Goal: Task Accomplishment & Management: Use online tool/utility

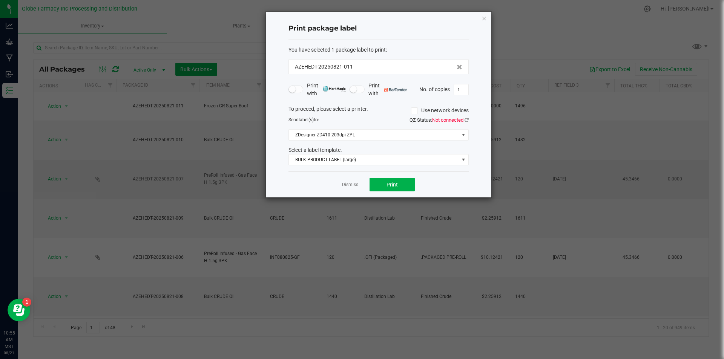
click at [356, 186] on link "Dismiss" at bounding box center [350, 185] width 16 height 6
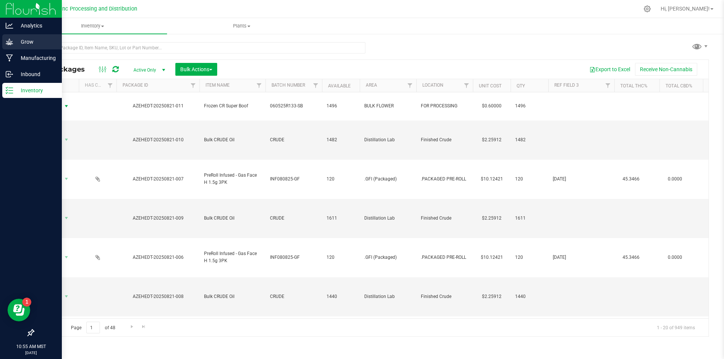
click at [18, 38] on p "Grow" at bounding box center [35, 41] width 45 height 9
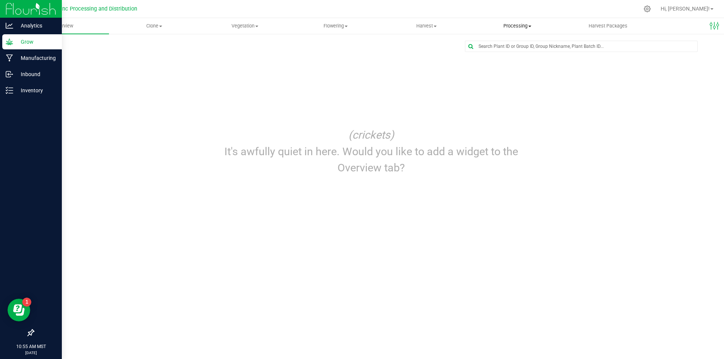
click at [511, 21] on uib-tab-heading "Processing Create package Processing harvests Processing plants Completed harve…" at bounding box center [517, 25] width 90 height 15
click at [499, 51] on span "Processing harvests" at bounding box center [507, 54] width 70 height 6
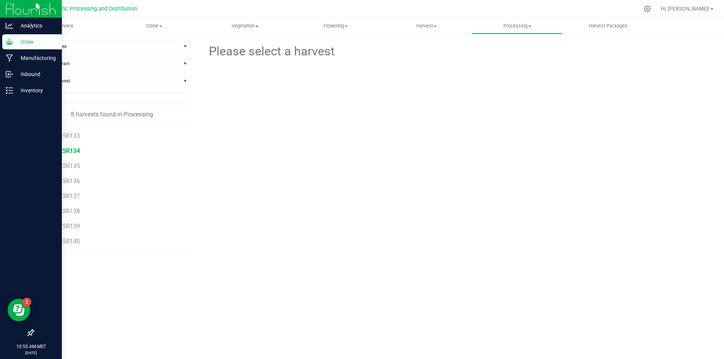
click at [80, 150] on span "061225R134" at bounding box center [63, 150] width 34 height 7
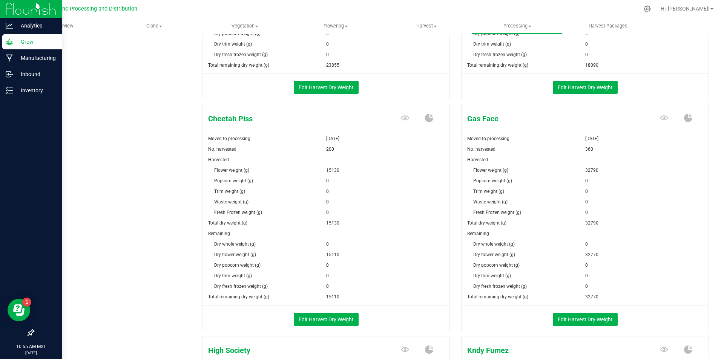
scroll to position [377, 0]
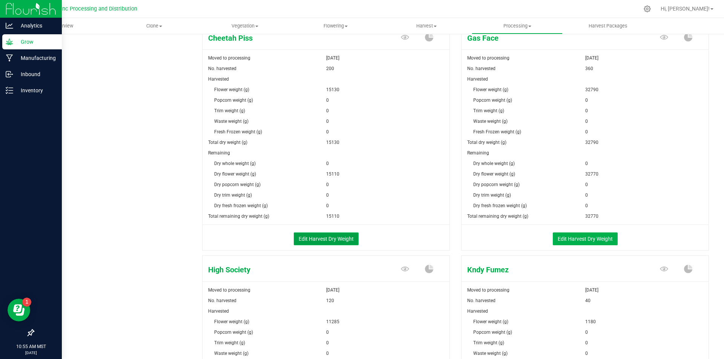
click at [307, 236] on button "Edit Harvest Dry Weight" at bounding box center [326, 239] width 65 height 13
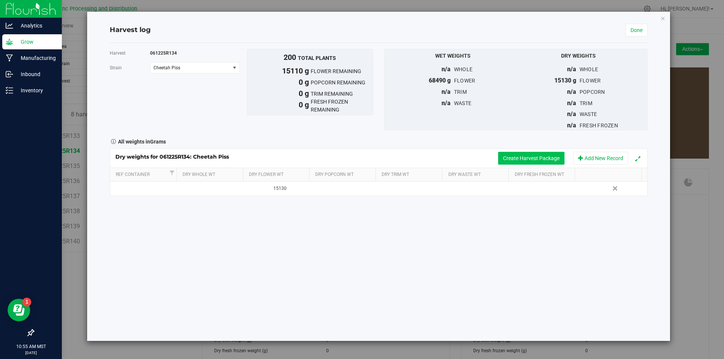
click at [514, 155] on button "Create Harvest Package" at bounding box center [531, 158] width 66 height 13
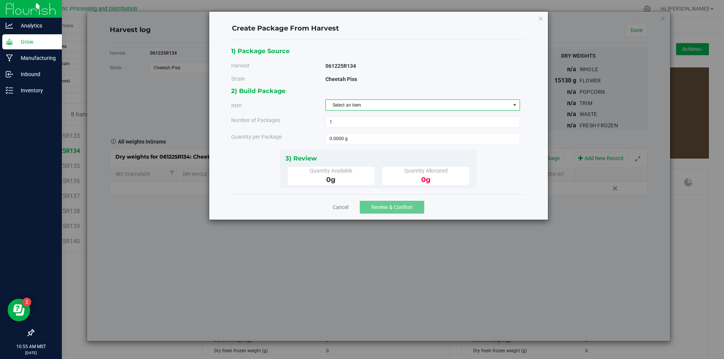
click at [374, 103] on span "Select an item" at bounding box center [418, 105] width 184 height 11
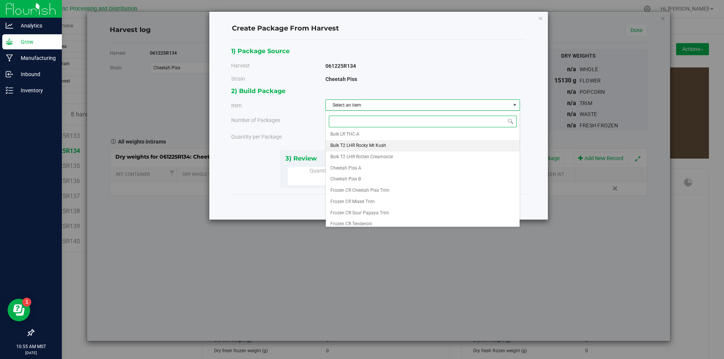
scroll to position [113, 0]
click at [366, 158] on li "Cheetah Piss A" at bounding box center [423, 158] width 194 height 11
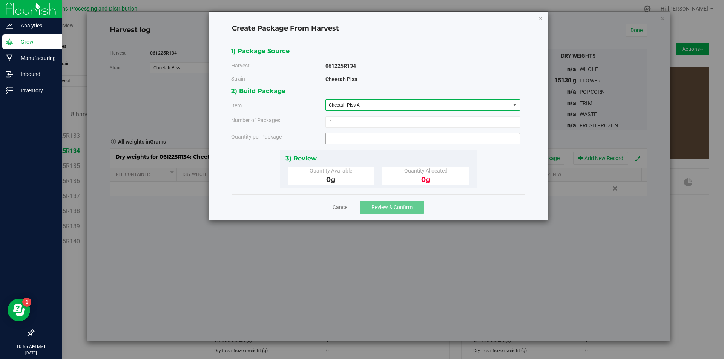
click at [360, 139] on span at bounding box center [422, 138] width 195 height 11
type input "3300"
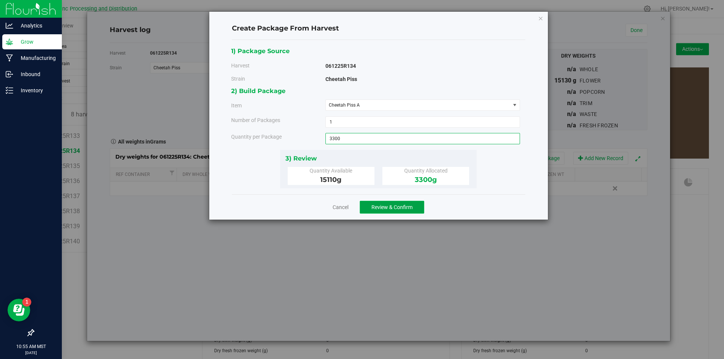
click at [382, 208] on span "Review & Confirm" at bounding box center [391, 207] width 41 height 6
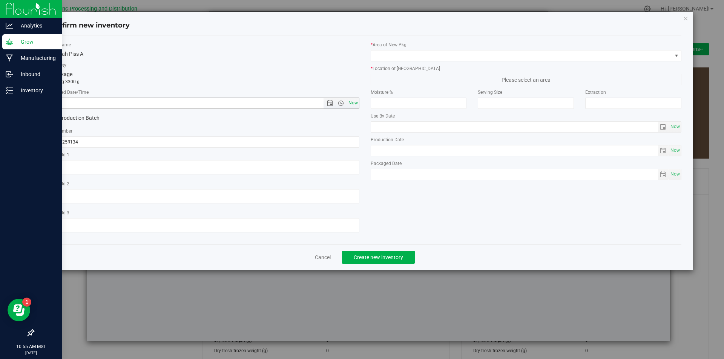
click at [352, 98] on span "Now" at bounding box center [353, 103] width 13 height 11
type input "[DATE] 10:55 AM"
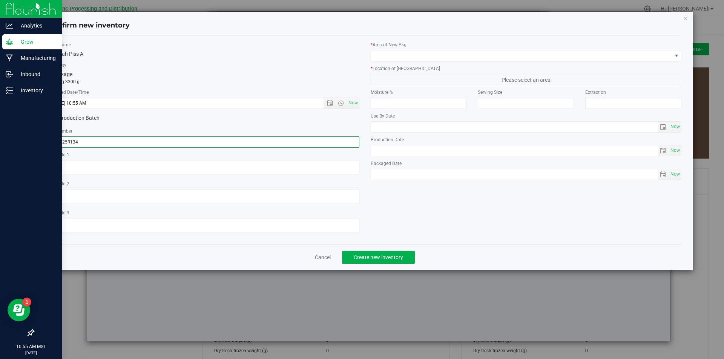
click at [89, 147] on input "061225R134" at bounding box center [203, 142] width 311 height 11
type input "061225R134-CP"
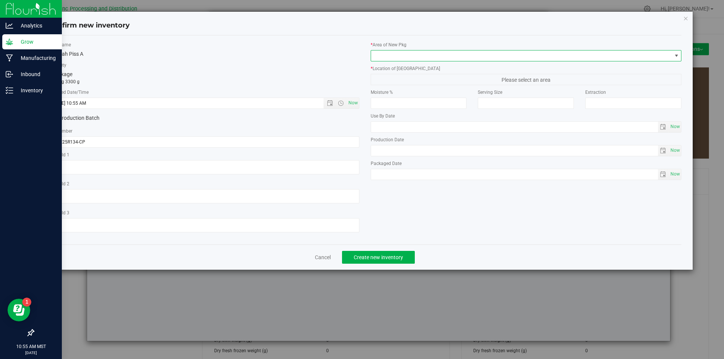
click at [425, 55] on span at bounding box center [521, 56] width 301 height 11
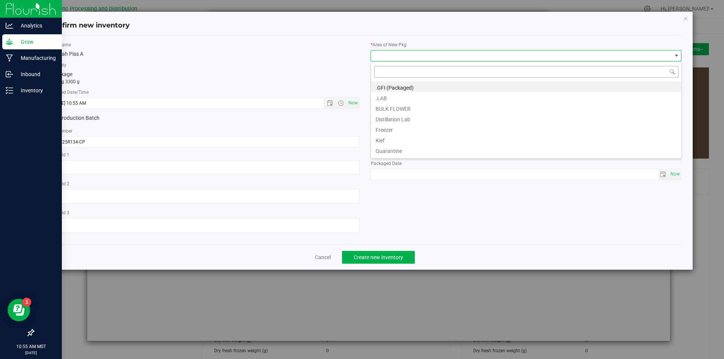
scroll to position [11, 311]
click at [388, 110] on li "BULK FLOWER" at bounding box center [526, 108] width 310 height 11
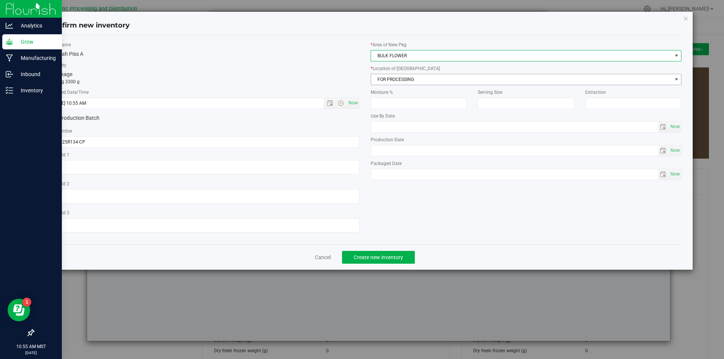
click at [382, 80] on span "FOR PROCESSING" at bounding box center [521, 79] width 301 height 11
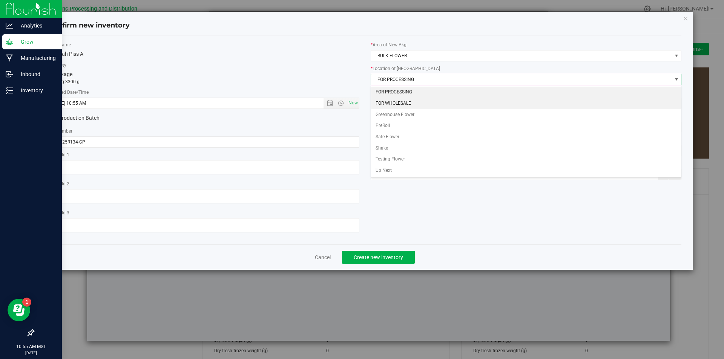
click at [391, 101] on li "FOR WHOLESALE" at bounding box center [526, 103] width 310 height 11
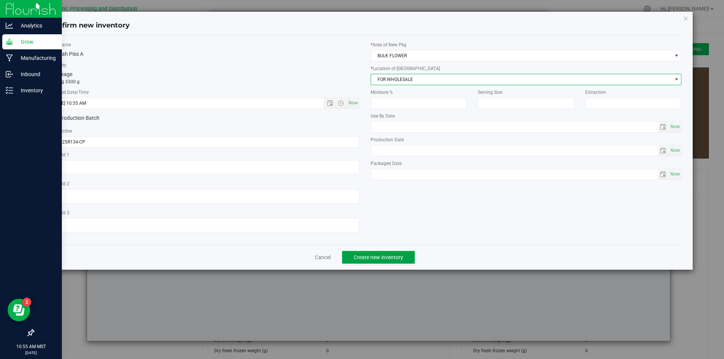
click at [388, 261] on button "Create new inventory" at bounding box center [378, 257] width 73 height 13
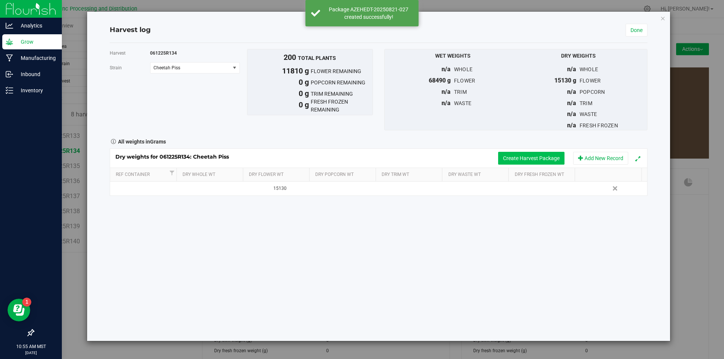
click at [517, 158] on button "Create Harvest Package" at bounding box center [531, 158] width 66 height 13
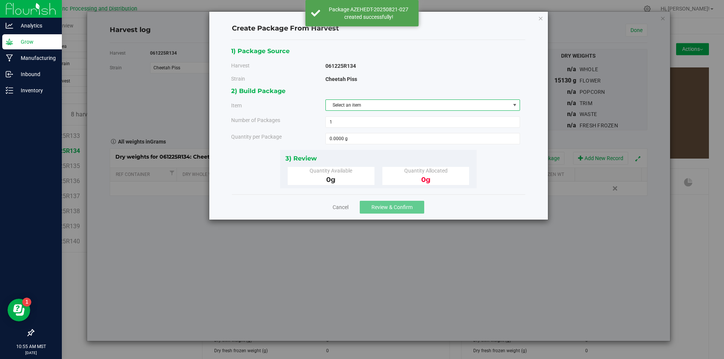
click at [463, 110] on span "Select an item" at bounding box center [418, 105] width 184 height 11
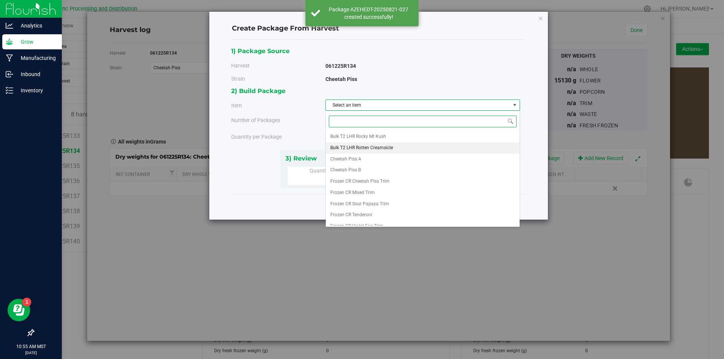
scroll to position [113, 0]
click at [412, 158] on li "Cheetah Piss A" at bounding box center [423, 158] width 194 height 11
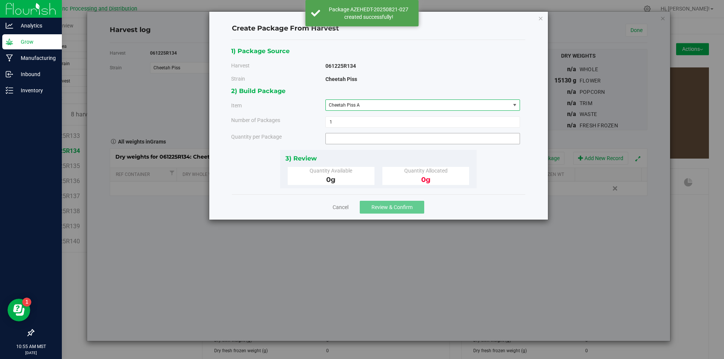
click at [409, 144] on span at bounding box center [422, 138] width 195 height 11
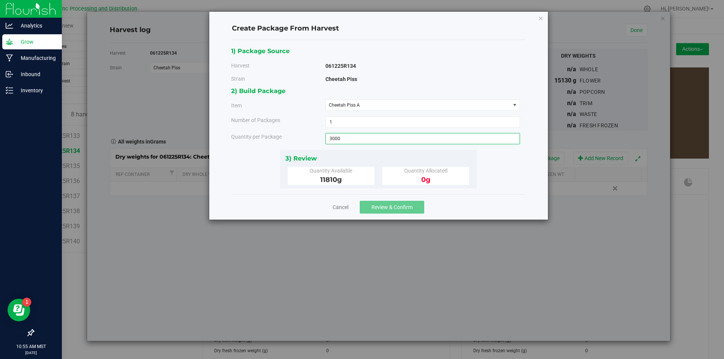
type input "3000"
type input "3000.0000 g"
click at [398, 204] on span "Review & Confirm" at bounding box center [391, 207] width 41 height 6
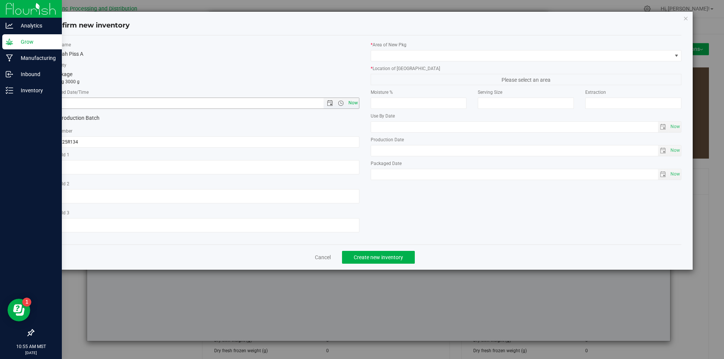
click at [351, 105] on span "Now" at bounding box center [353, 103] width 13 height 11
type input "[DATE] 10:55 AM"
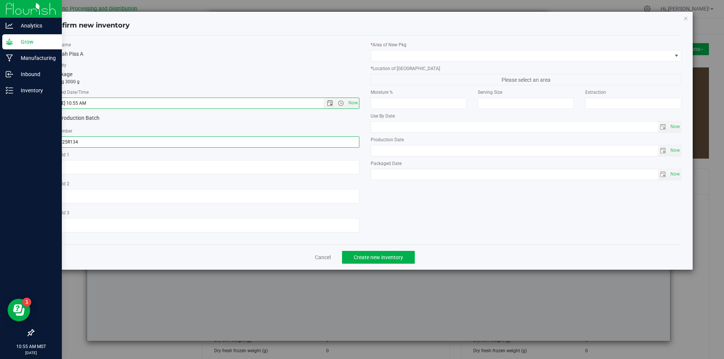
click at [123, 141] on input "061225R134" at bounding box center [203, 142] width 311 height 11
type input "061225R134-CP"
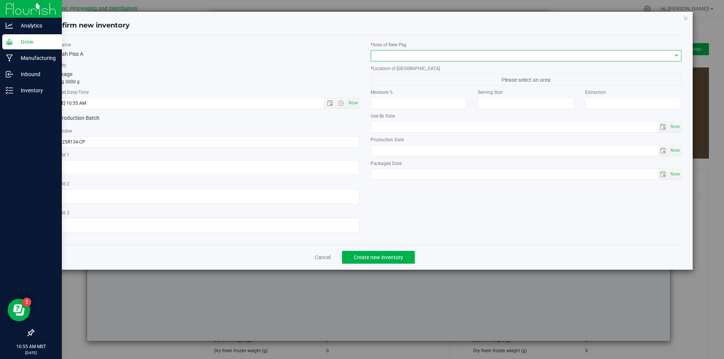
click at [436, 54] on span at bounding box center [521, 56] width 301 height 11
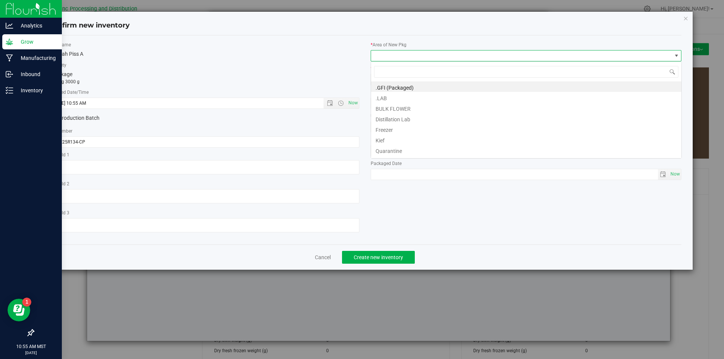
scroll to position [11, 311]
click at [391, 110] on li "BULK FLOWER" at bounding box center [526, 108] width 310 height 11
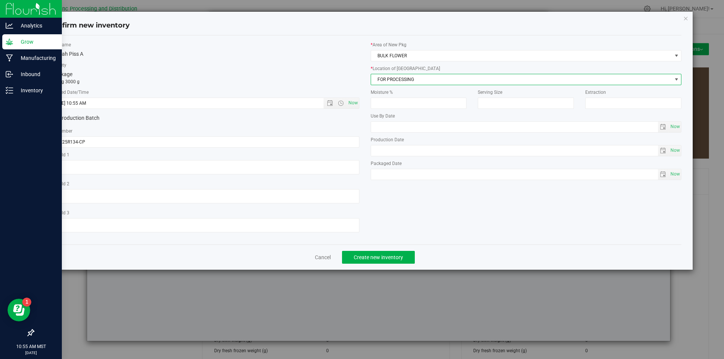
click at [394, 80] on span "FOR PROCESSING" at bounding box center [521, 79] width 301 height 11
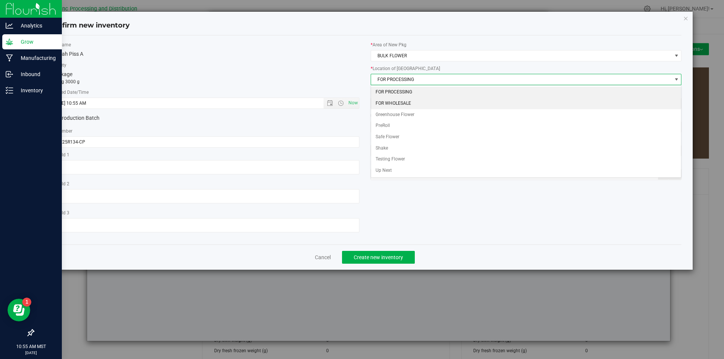
click at [393, 100] on li "FOR WHOLESALE" at bounding box center [526, 103] width 310 height 11
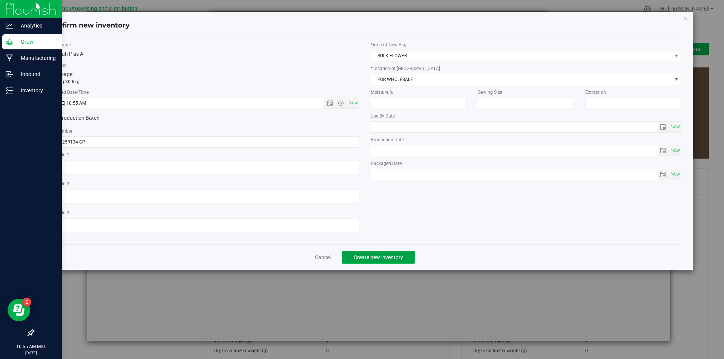
click at [393, 255] on span "Create new inventory" at bounding box center [378, 258] width 49 height 6
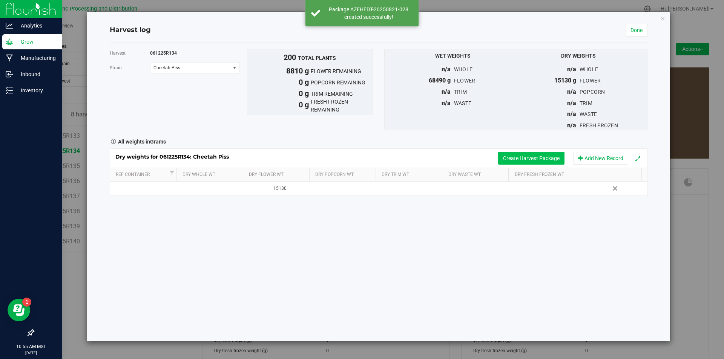
click at [504, 155] on button "Create Harvest Package" at bounding box center [531, 158] width 66 height 13
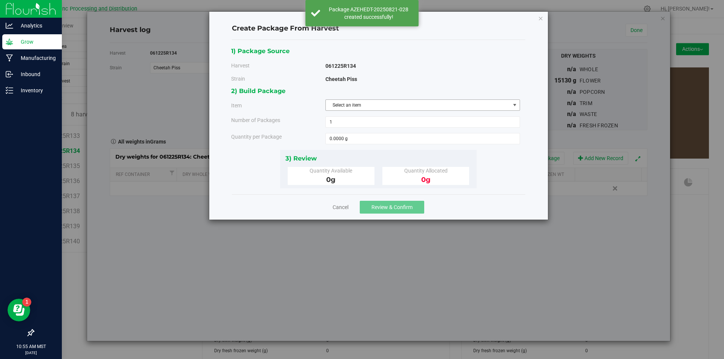
click at [358, 105] on span "Select an item" at bounding box center [418, 105] width 184 height 11
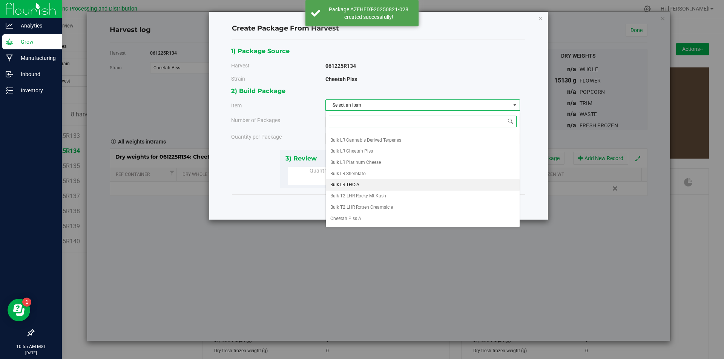
scroll to position [129, 0]
click at [368, 144] on li "Cheetah Piss A" at bounding box center [423, 142] width 194 height 11
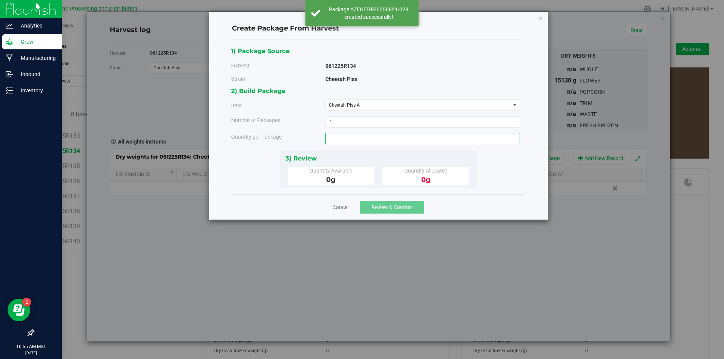
click at [364, 138] on span at bounding box center [422, 138] width 195 height 11
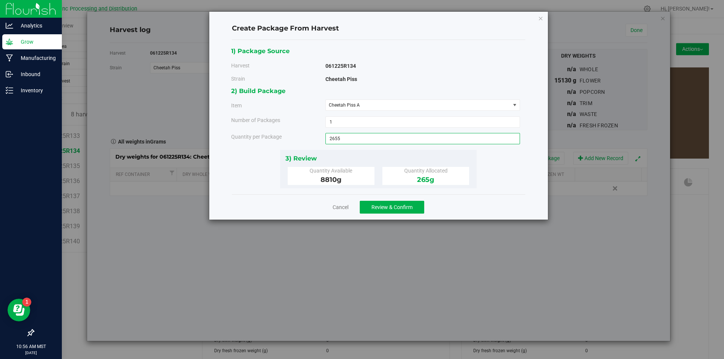
type input "2655"
click at [401, 209] on span "Review & Confirm" at bounding box center [391, 207] width 41 height 6
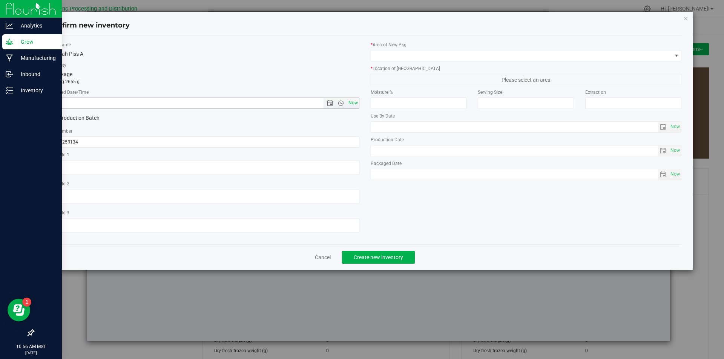
click at [355, 100] on span "Now" at bounding box center [353, 103] width 13 height 11
type input "[DATE] 10:56 AM"
click at [93, 148] on div "Item Name Cheetah Piss A Total Qty 1 package totaling 2655 g * Created Date/Tim…" at bounding box center [204, 139] width 322 height 197
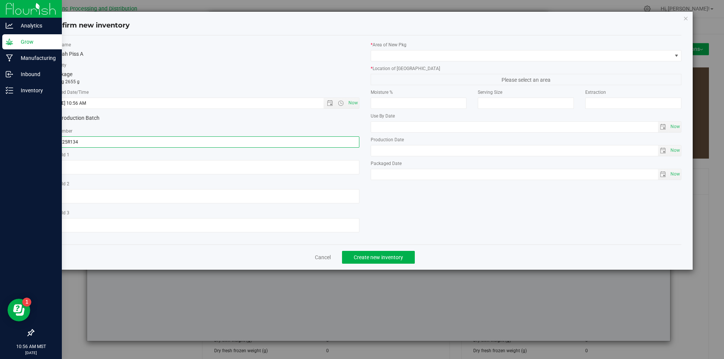
click at [94, 139] on input "061225R134" at bounding box center [203, 142] width 311 height 11
type input "061225R134-CP"
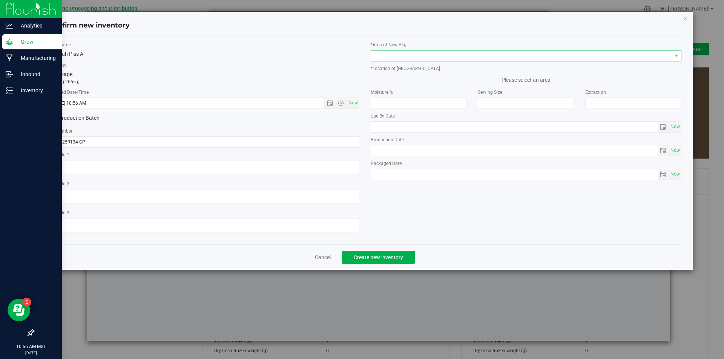
click at [402, 58] on span at bounding box center [521, 56] width 301 height 11
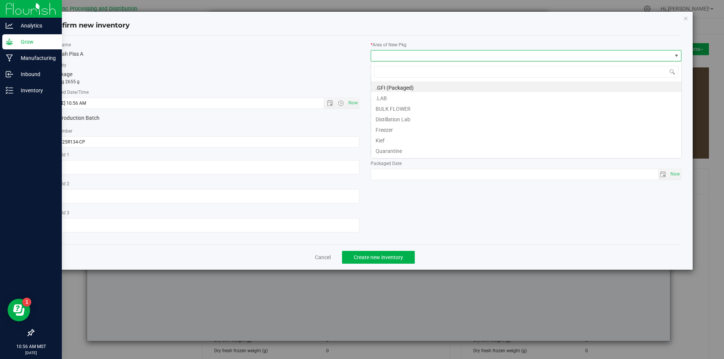
scroll to position [11, 311]
click at [397, 104] on li "BULK FLOWER" at bounding box center [526, 108] width 310 height 11
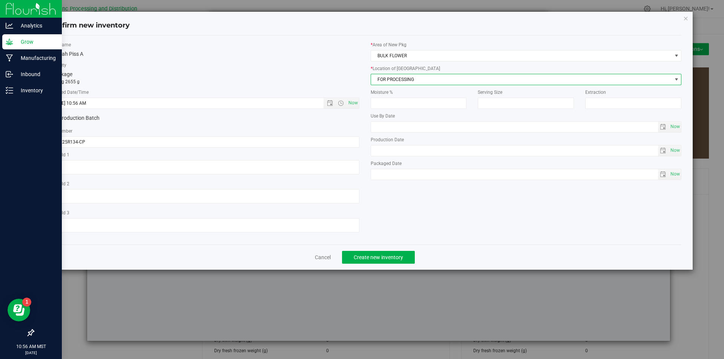
click at [400, 76] on span "FOR PROCESSING" at bounding box center [521, 79] width 301 height 11
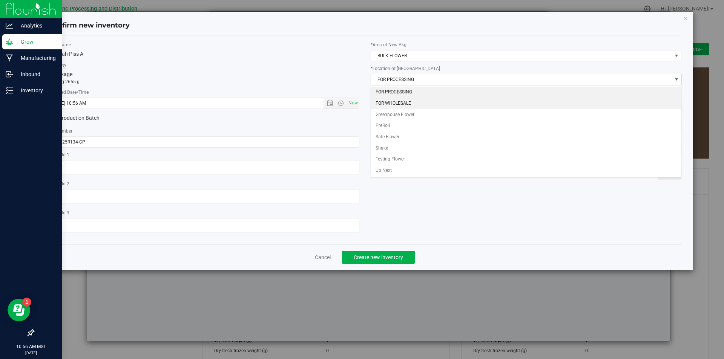
click at [401, 101] on li "FOR WHOLESALE" at bounding box center [526, 103] width 310 height 11
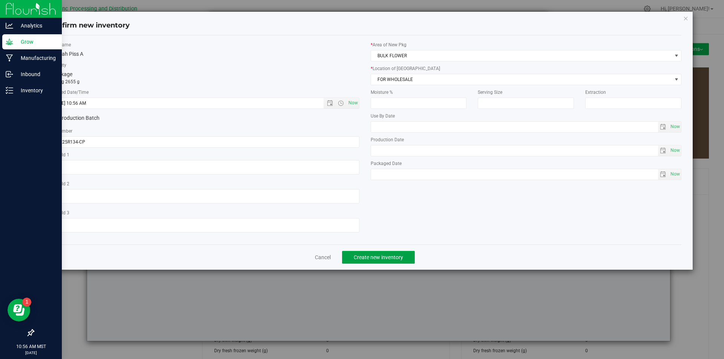
click at [385, 258] on span "Create new inventory" at bounding box center [378, 258] width 49 height 6
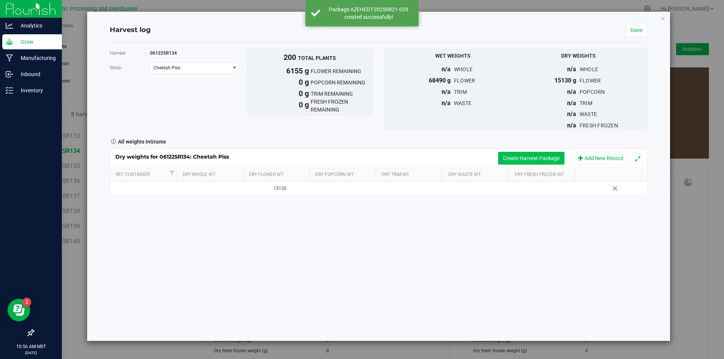
click at [542, 157] on button "Create Harvest Package" at bounding box center [531, 158] width 66 height 13
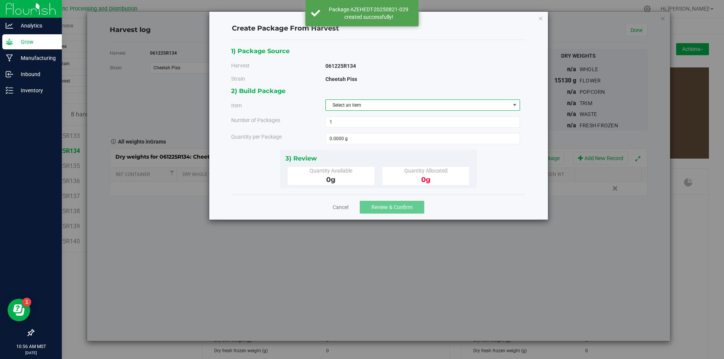
click at [473, 106] on span "Select an item" at bounding box center [418, 105] width 184 height 11
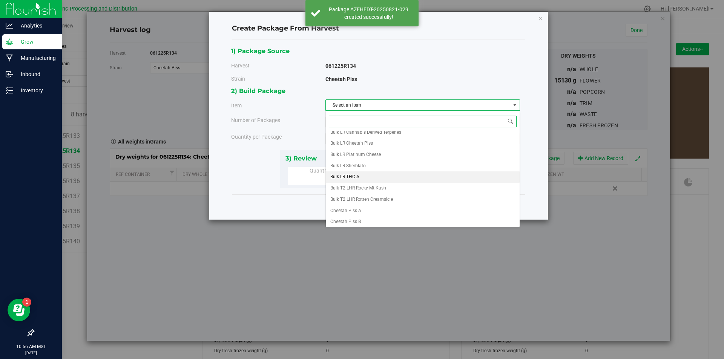
scroll to position [113, 0]
click at [389, 166] on li "Cheetah Piss B" at bounding box center [423, 169] width 194 height 11
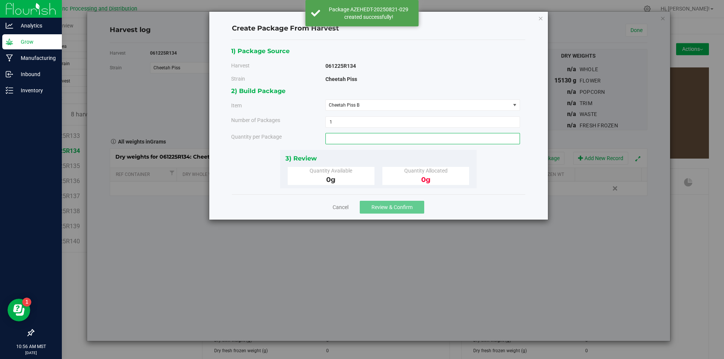
click at [373, 140] on span at bounding box center [422, 138] width 195 height 11
type input "965"
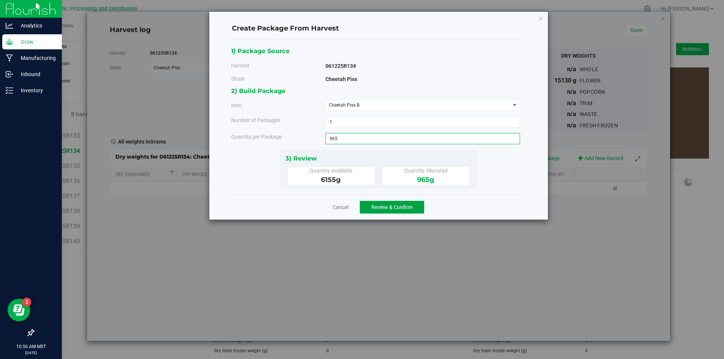
click at [379, 203] on button "Review & Confirm" at bounding box center [392, 207] width 64 height 13
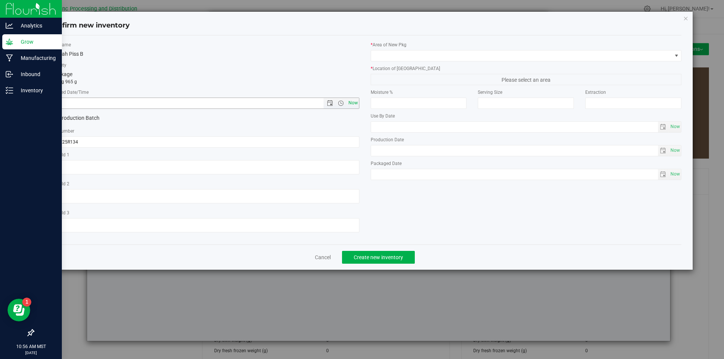
click at [354, 101] on span "Now" at bounding box center [353, 103] width 13 height 11
type input "[DATE] 10:56 AM"
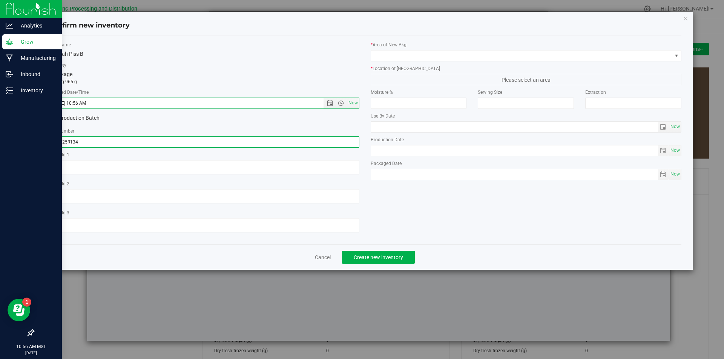
click at [121, 141] on input "061225R134" at bounding box center [203, 142] width 311 height 11
type input "061225R134-CP"
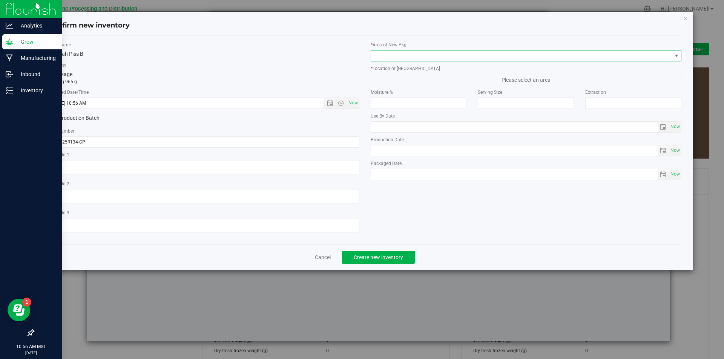
click at [430, 55] on span at bounding box center [521, 56] width 301 height 11
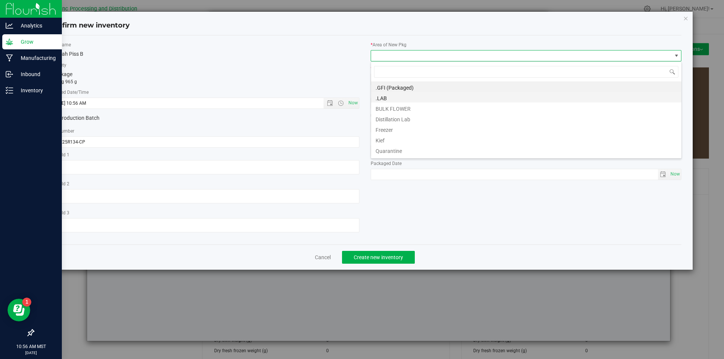
scroll to position [11, 311]
click at [410, 111] on li "BULK FLOWER" at bounding box center [526, 108] width 310 height 11
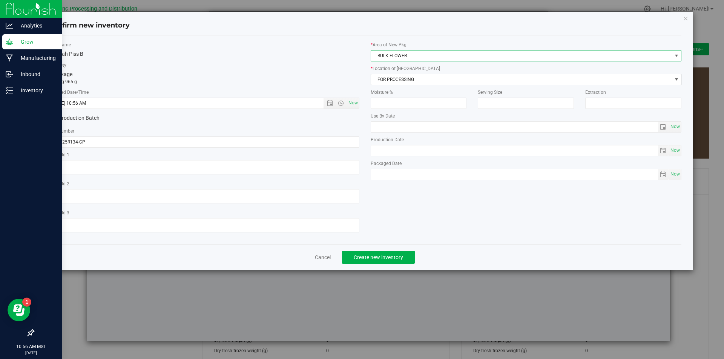
click at [407, 75] on span "FOR PROCESSING" at bounding box center [521, 79] width 301 height 11
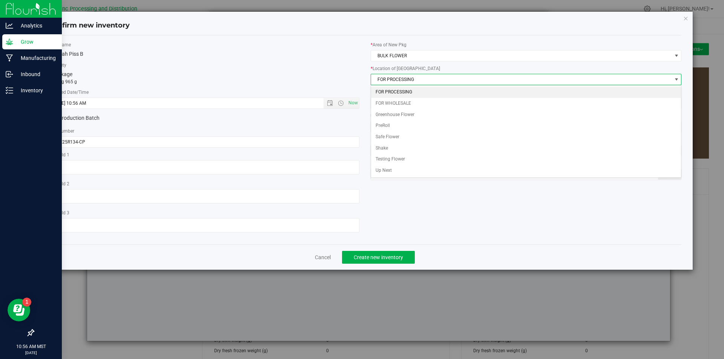
click at [409, 92] on li "FOR PROCESSING" at bounding box center [526, 92] width 310 height 11
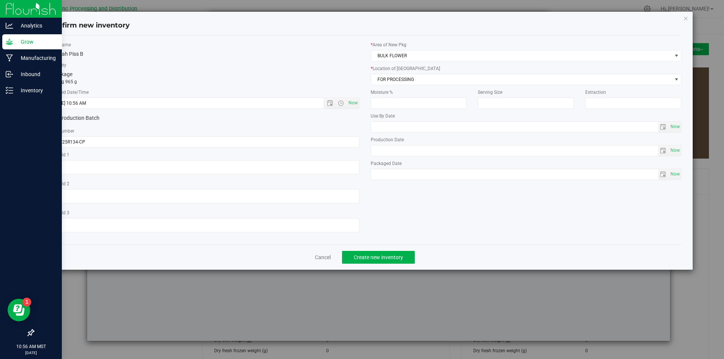
click at [392, 264] on div "Cancel Create new inventory" at bounding box center [365, 257] width 634 height 25
click at [393, 258] on span "Create new inventory" at bounding box center [378, 258] width 49 height 6
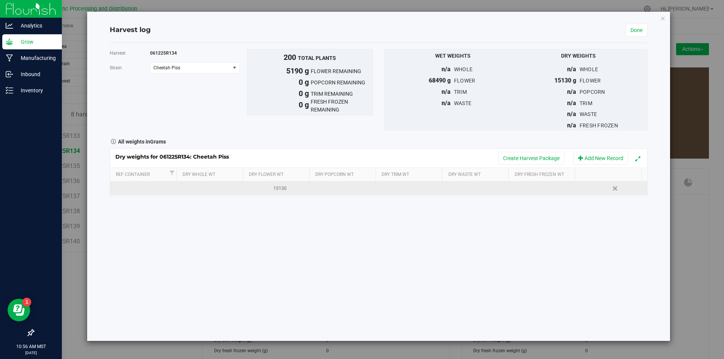
click at [307, 190] on div "15130" at bounding box center [280, 188] width 61 height 7
type input "1"
type input "9940"
click at [633, 29] on link "Done" at bounding box center [637, 30] width 22 height 13
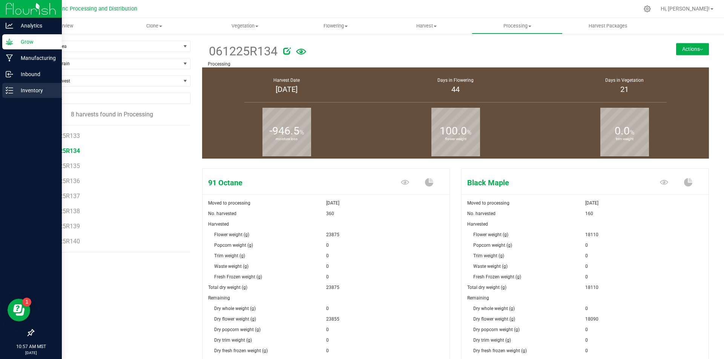
click at [34, 94] on p "Inventory" at bounding box center [35, 90] width 45 height 9
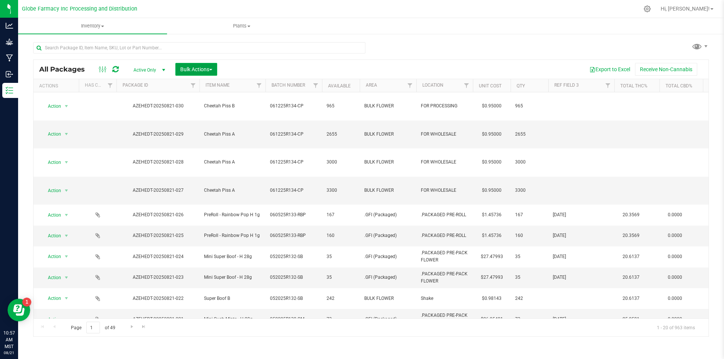
click at [214, 66] on button "Bulk Actions" at bounding box center [196, 69] width 42 height 13
click at [201, 128] on span "Print package labels" at bounding box center [202, 128] width 45 height 6
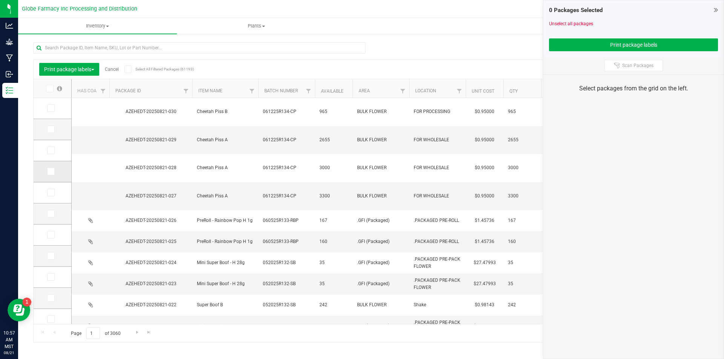
click at [52, 172] on icon at bounding box center [50, 172] width 5 height 0
click at [0, 0] on input "checkbox" at bounding box center [0, 0] width 0 height 0
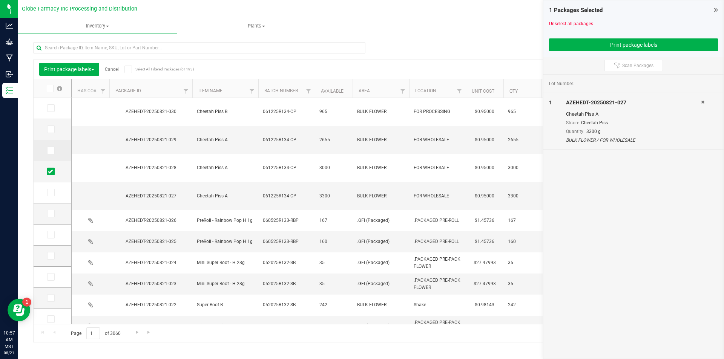
click at [52, 150] on icon at bounding box center [50, 150] width 5 height 0
click at [0, 0] on input "checkbox" at bounding box center [0, 0] width 0 height 0
click at [51, 129] on icon at bounding box center [50, 129] width 5 height 0
click at [0, 0] on input "checkbox" at bounding box center [0, 0] width 0 height 0
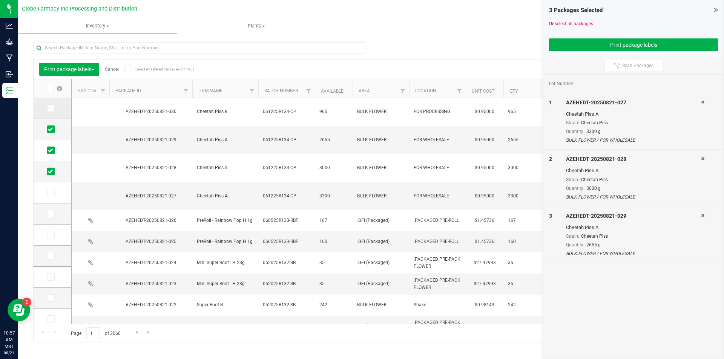
click at [55, 104] on td at bounding box center [53, 108] width 38 height 21
click at [49, 108] on icon at bounding box center [50, 108] width 5 height 0
click at [0, 0] on input "checkbox" at bounding box center [0, 0] width 0 height 0
click at [49, 108] on icon at bounding box center [50, 108] width 5 height 0
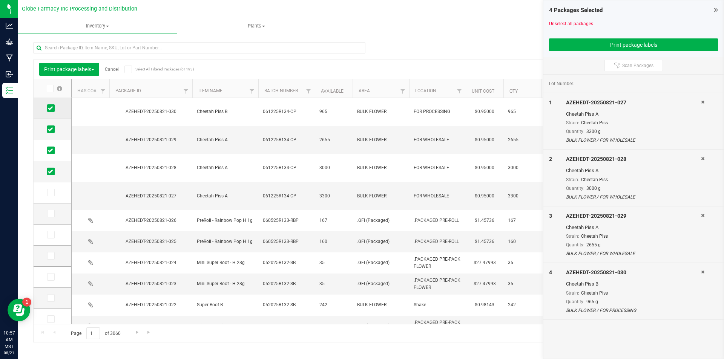
click at [0, 0] on input "checkbox" at bounding box center [0, 0] width 0 height 0
click at [59, 107] on td at bounding box center [53, 108] width 38 height 21
click at [55, 108] on label at bounding box center [52, 108] width 11 height 8
click at [0, 0] on input "checkbox" at bounding box center [0, 0] width 0 height 0
click at [600, 45] on button "Print package labels" at bounding box center [633, 44] width 169 height 13
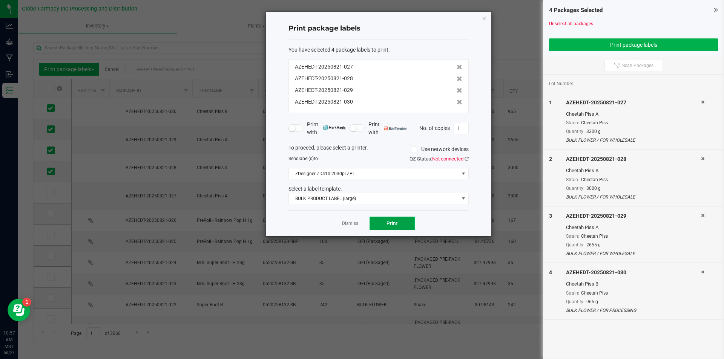
click at [388, 225] on span "Print" at bounding box center [392, 224] width 11 height 6
click at [390, 221] on span "Print" at bounding box center [392, 224] width 11 height 6
click at [407, 218] on button "Print" at bounding box center [392, 224] width 45 height 14
